Goal: Task Accomplishment & Management: Use online tool/utility

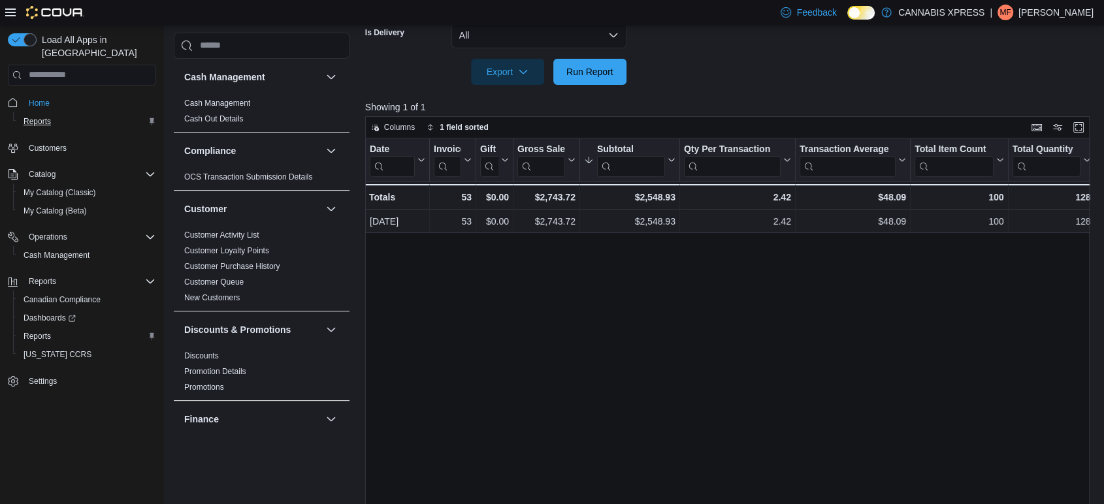
scroll to position [625, 0]
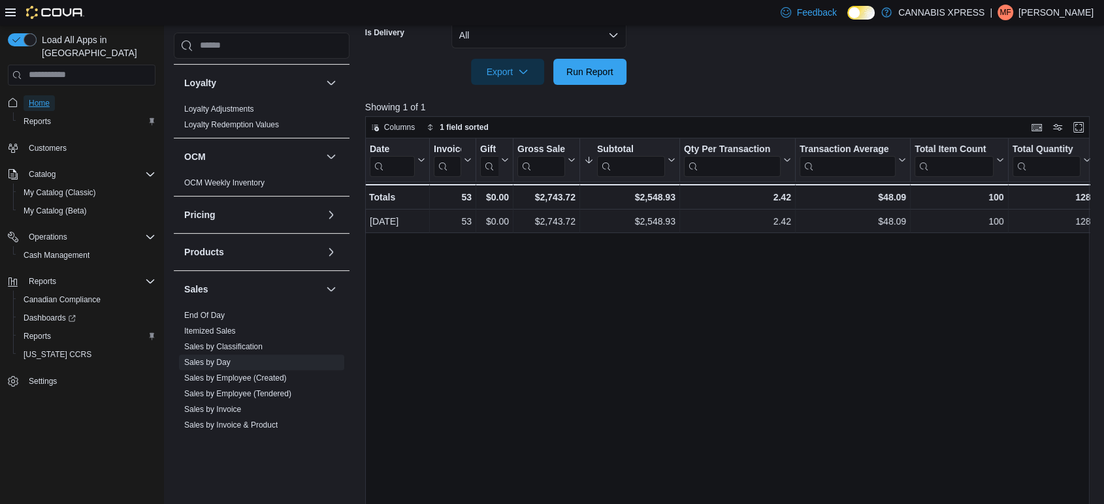
click at [37, 97] on span "Home" at bounding box center [39, 103] width 21 height 16
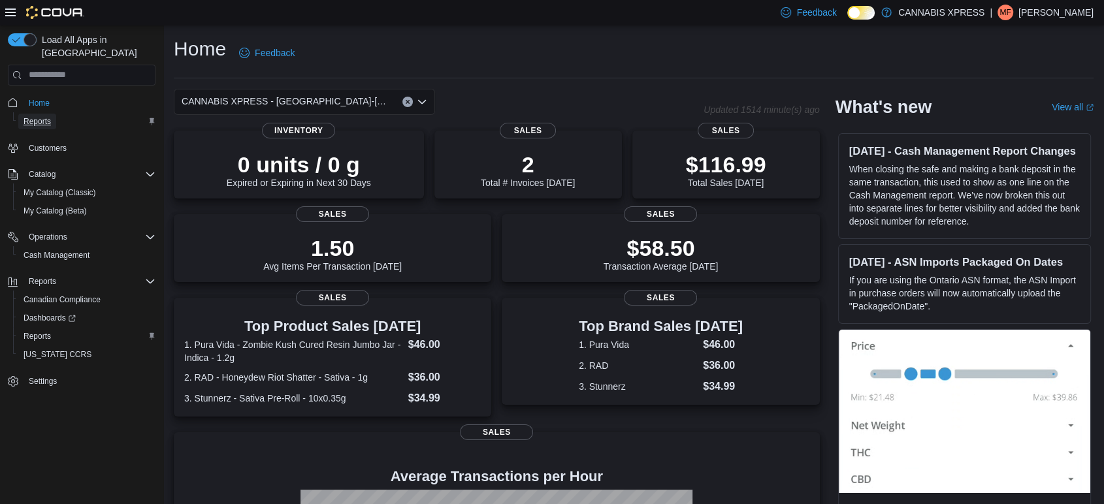
click at [47, 116] on span "Reports" at bounding box center [37, 121] width 27 height 10
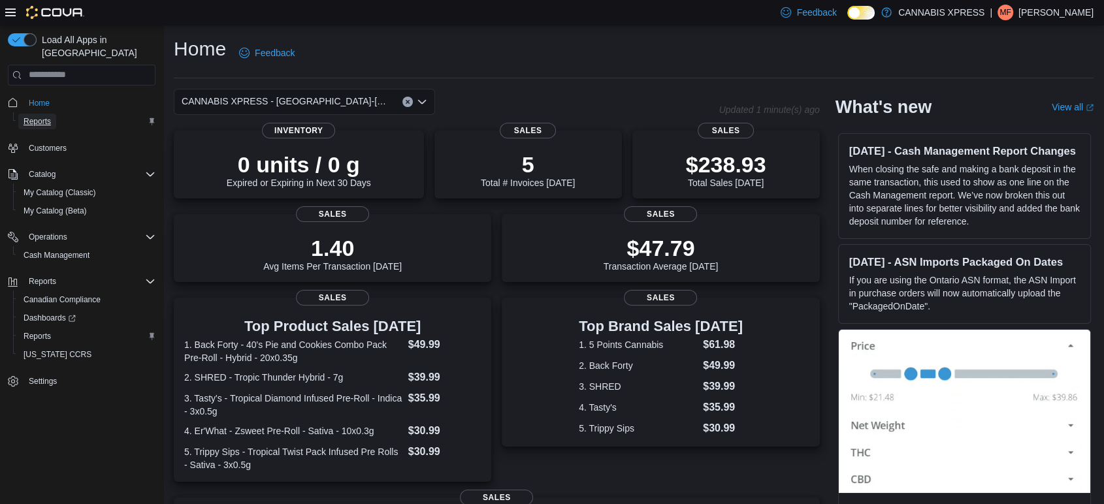
click at [31, 116] on span "Reports" at bounding box center [37, 121] width 27 height 10
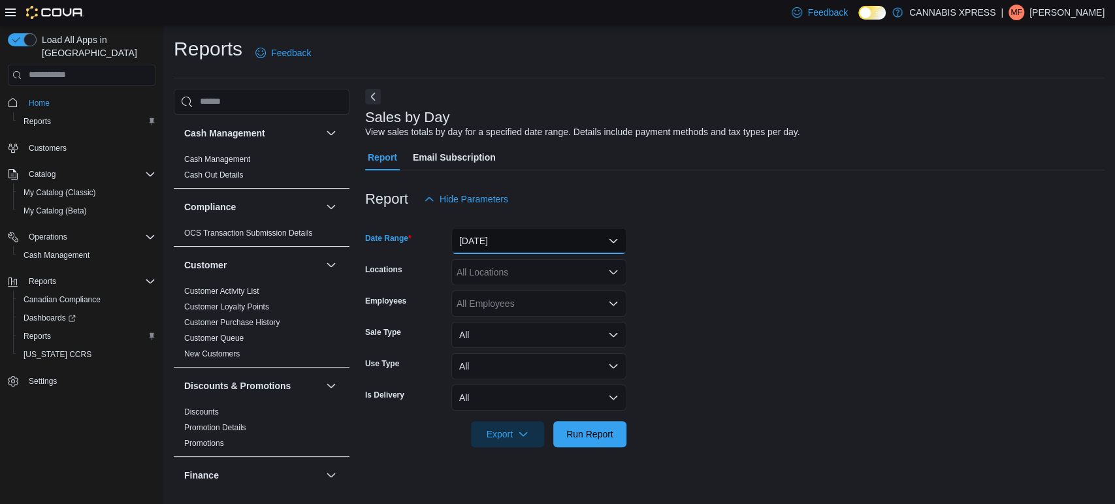
click at [560, 239] on button "Yesterday" at bounding box center [538, 241] width 175 height 26
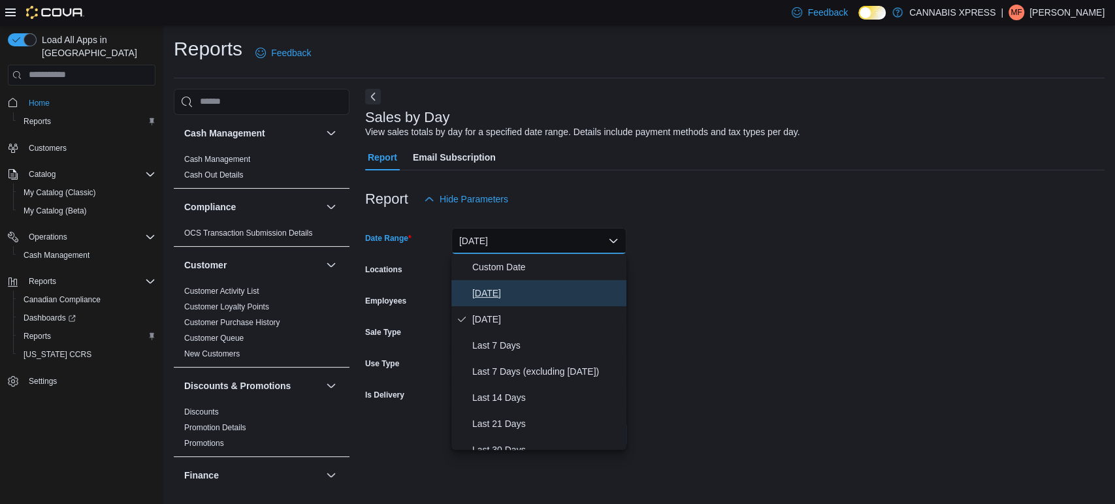
click at [511, 291] on span "Today" at bounding box center [546, 293] width 149 height 16
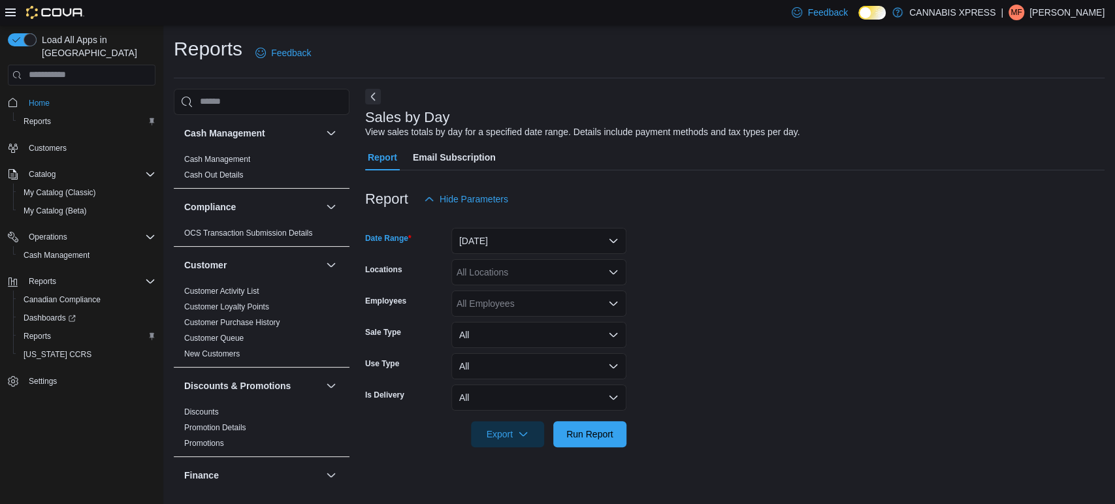
click at [511, 273] on div "All Locations" at bounding box center [538, 272] width 175 height 26
type input "***"
click at [513, 297] on span "CANNABIS XPRESS - Grand Bay-Westfield (Woolastook Drive)" at bounding box center [682, 294] width 392 height 13
click at [594, 426] on span "Run Report" at bounding box center [589, 434] width 57 height 26
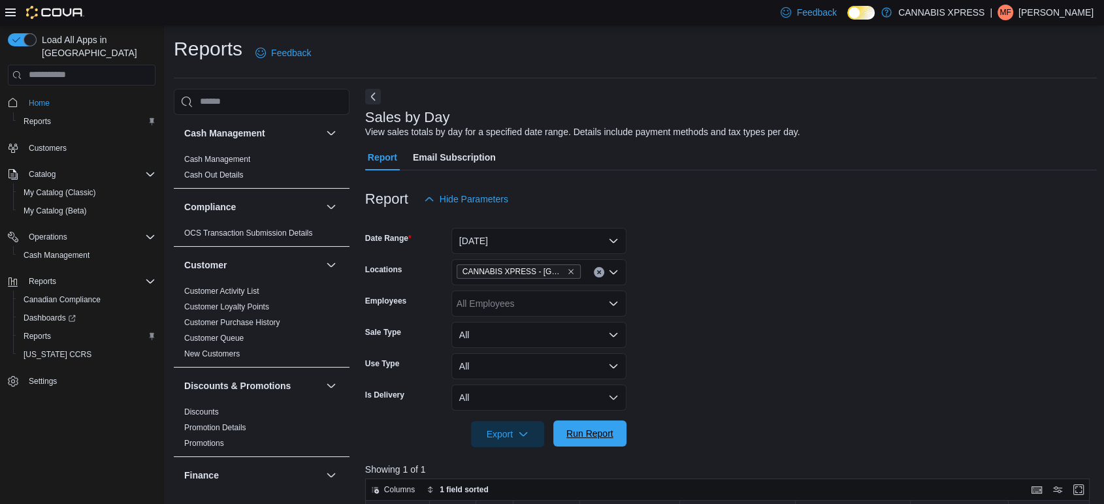
click at [594, 426] on span "Run Report" at bounding box center [589, 434] width 57 height 26
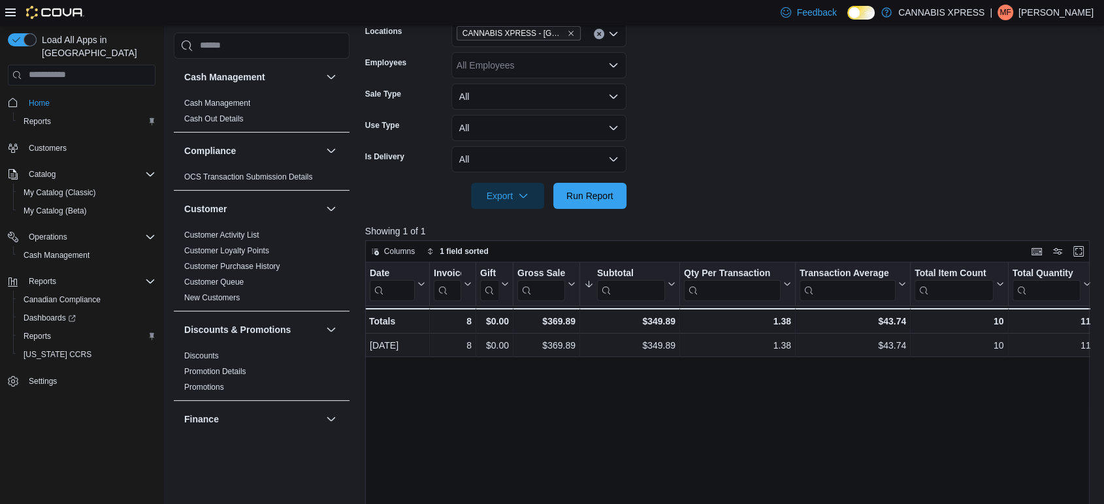
scroll to position [243, 0]
